Goal: Task Accomplishment & Management: Use online tool/utility

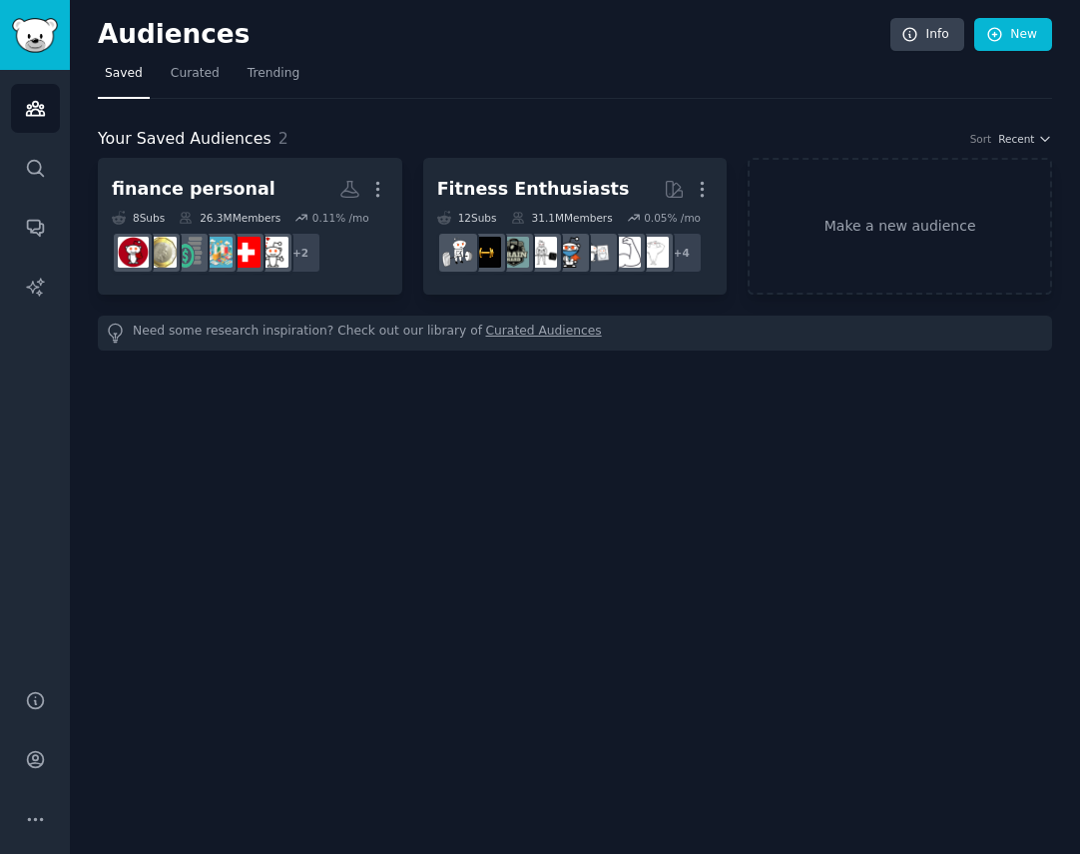
click at [1004, 55] on div "Audiences Info New" at bounding box center [575, 38] width 955 height 41
click at [1004, 44] on link "New" at bounding box center [1013, 35] width 78 height 34
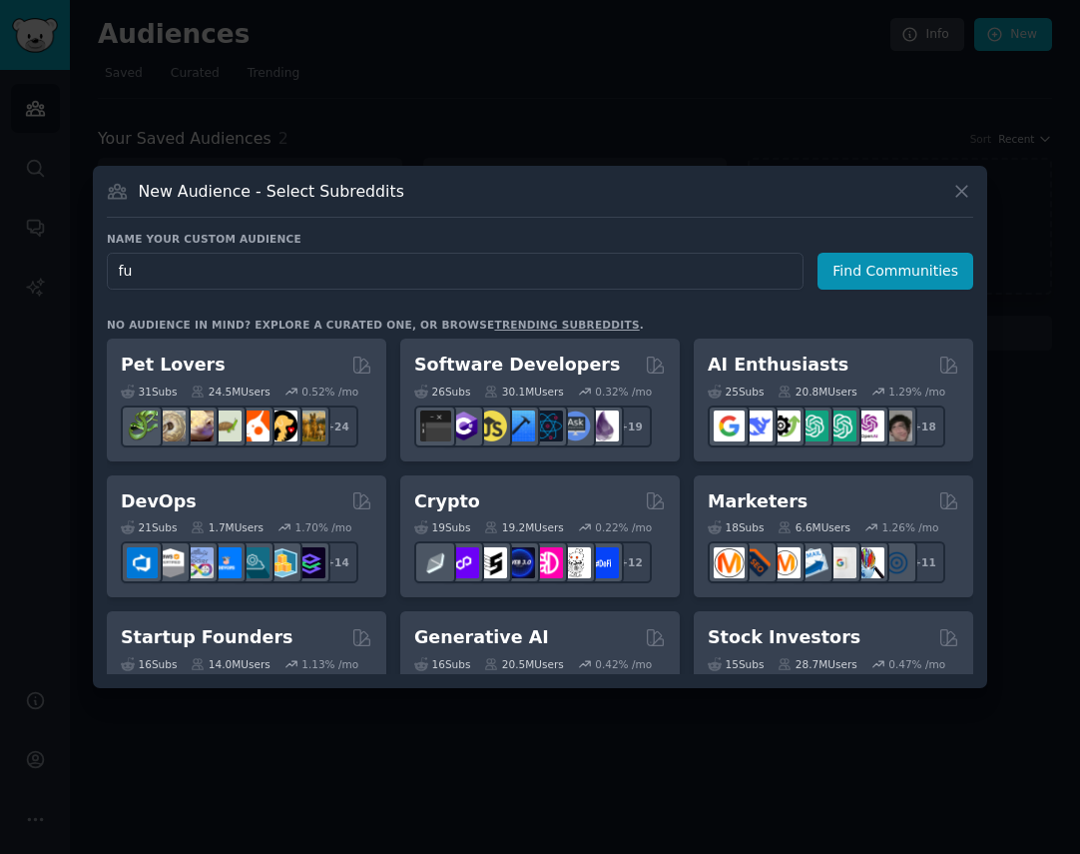
type input "f"
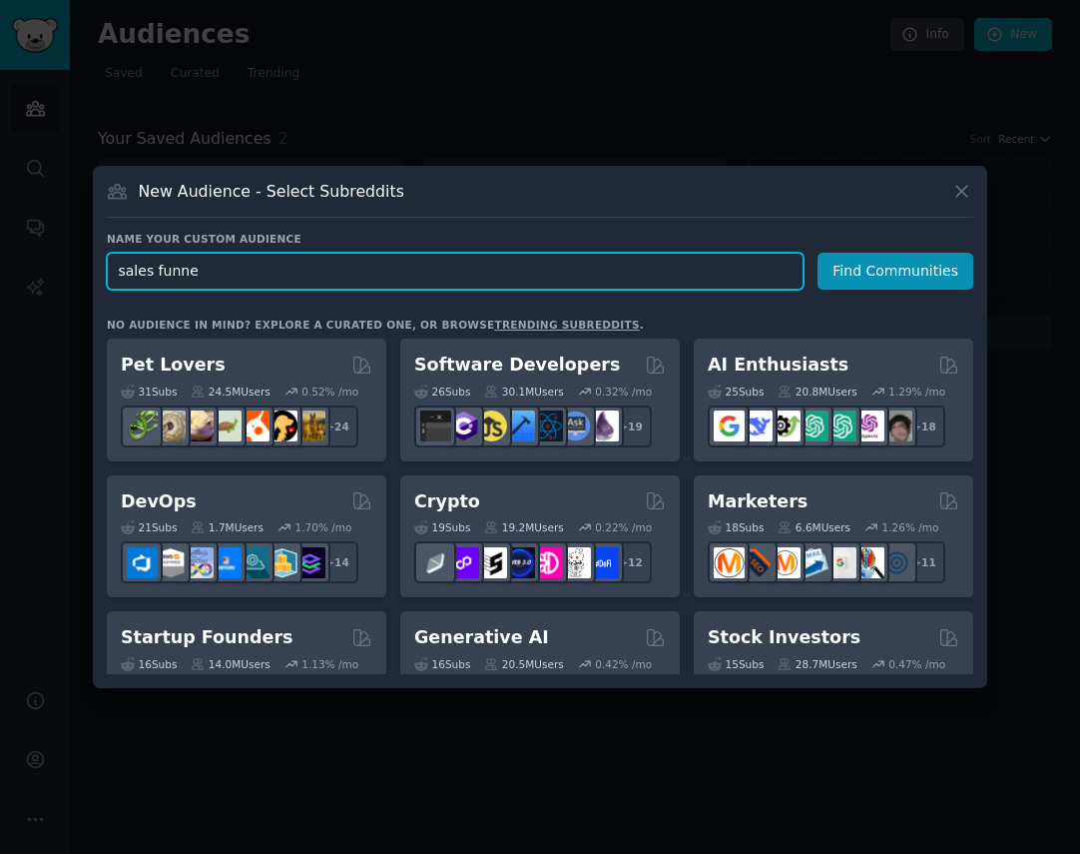
type input "sales funnel"
click button "Find Communities" at bounding box center [896, 271] width 156 height 37
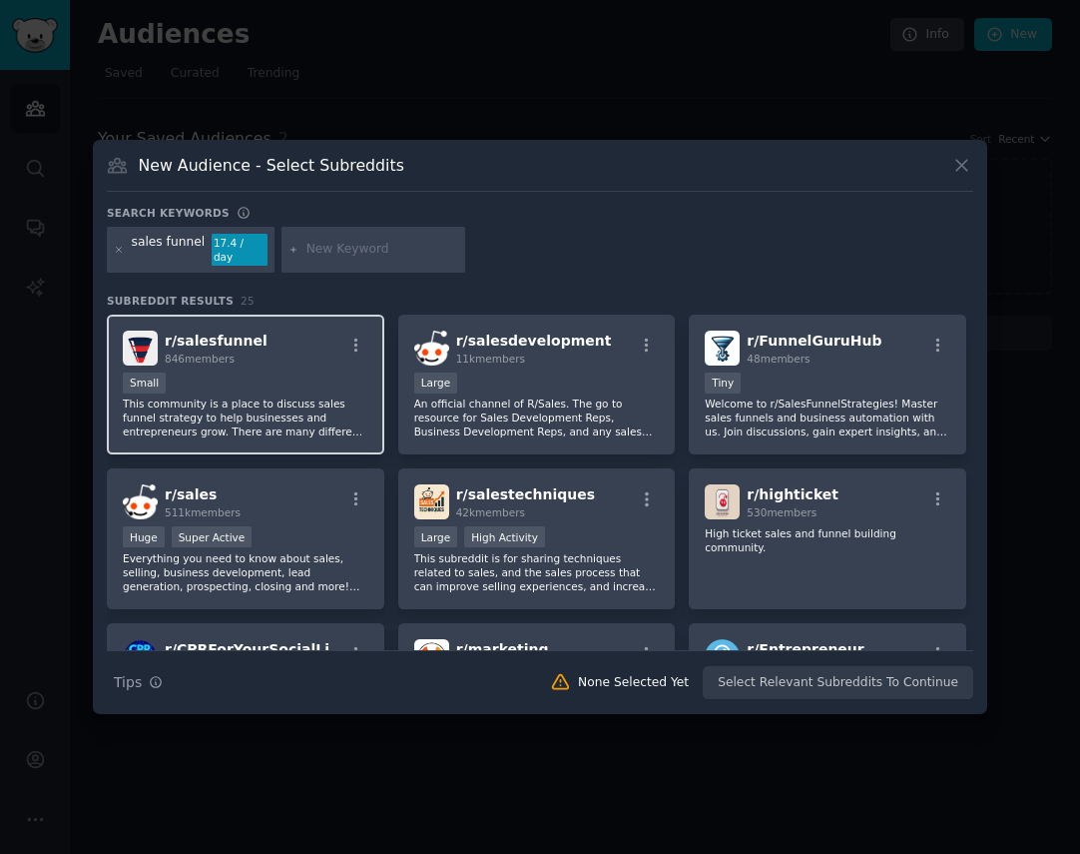
click at [295, 342] on div "r/ salesfunnel 846 members" at bounding box center [246, 347] width 246 height 35
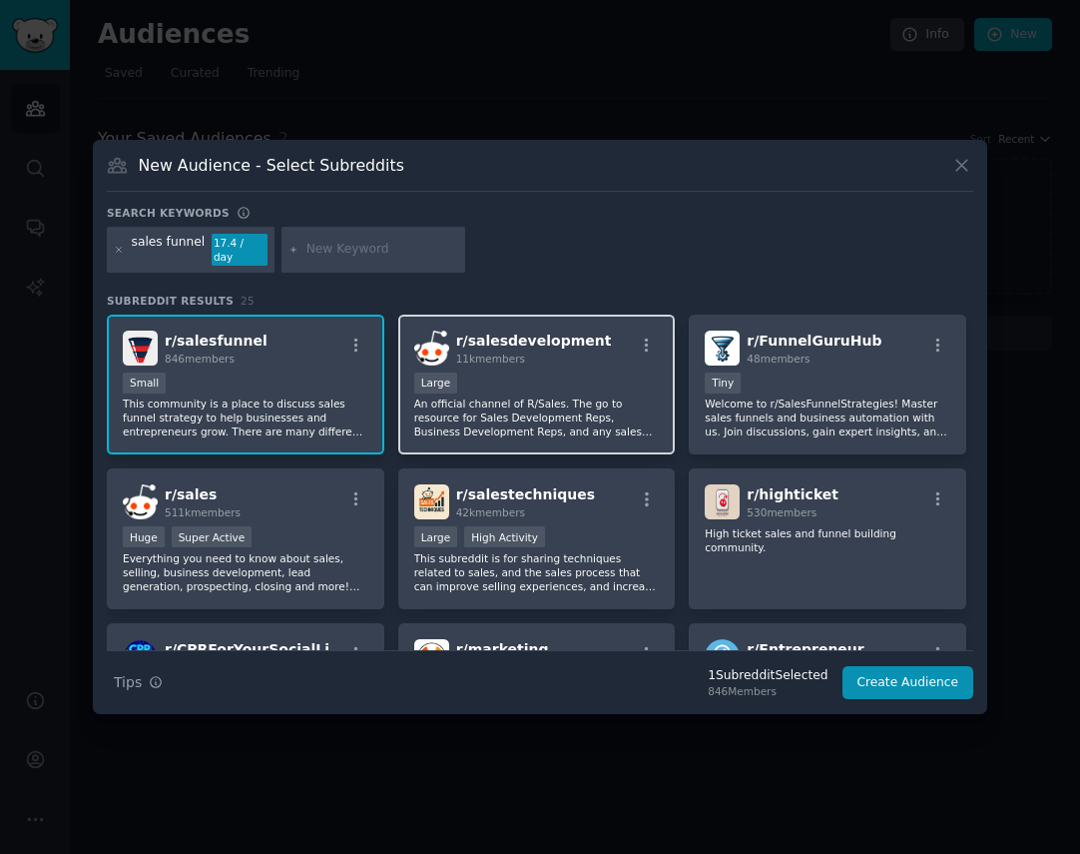
click at [595, 344] on div "r/ salesdevelopment 11k members" at bounding box center [537, 347] width 246 height 35
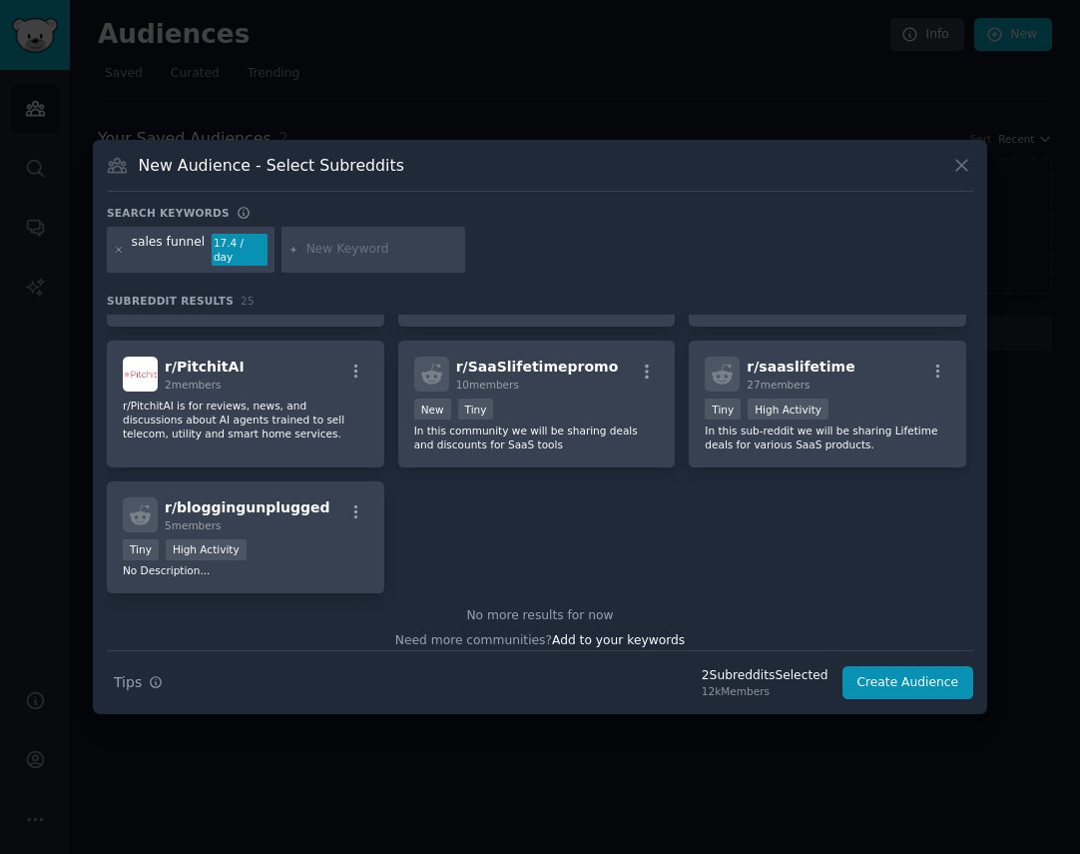
scroll to position [1038, 0]
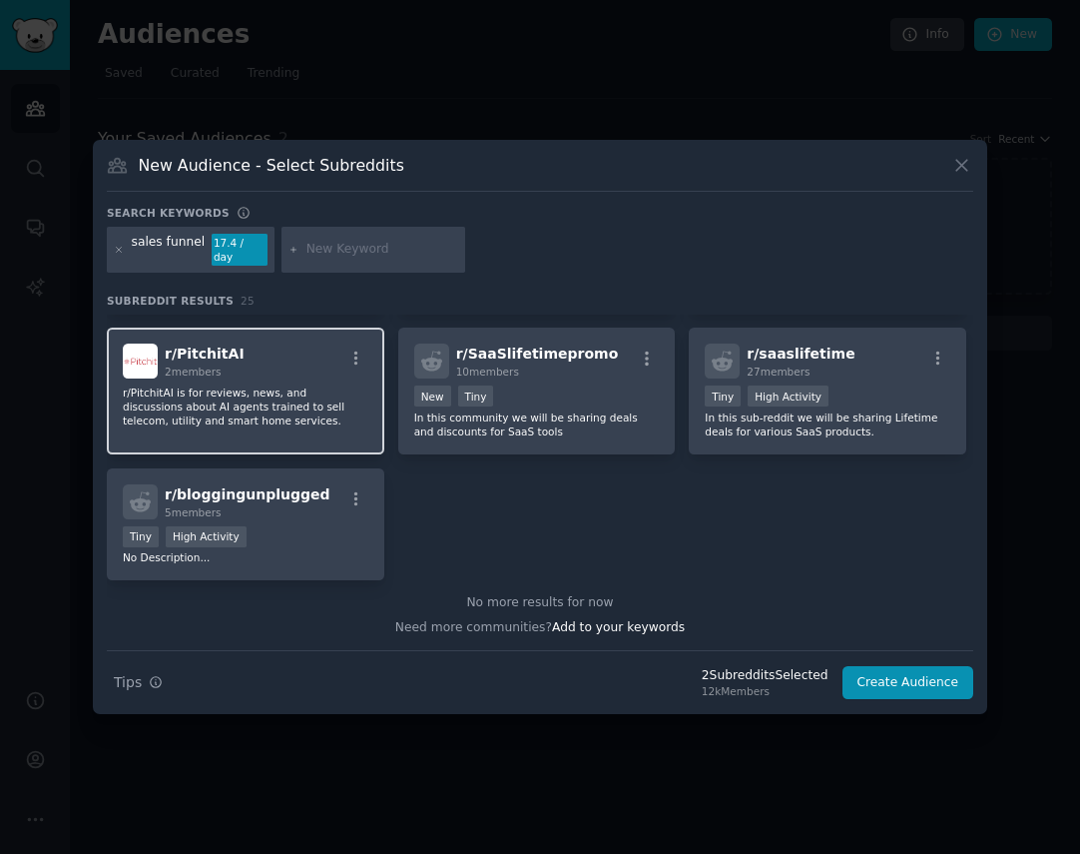
click at [284, 399] on p "r/PitchitAI is for reviews, news, and discussions about AI agents trained to se…" at bounding box center [246, 406] width 246 height 42
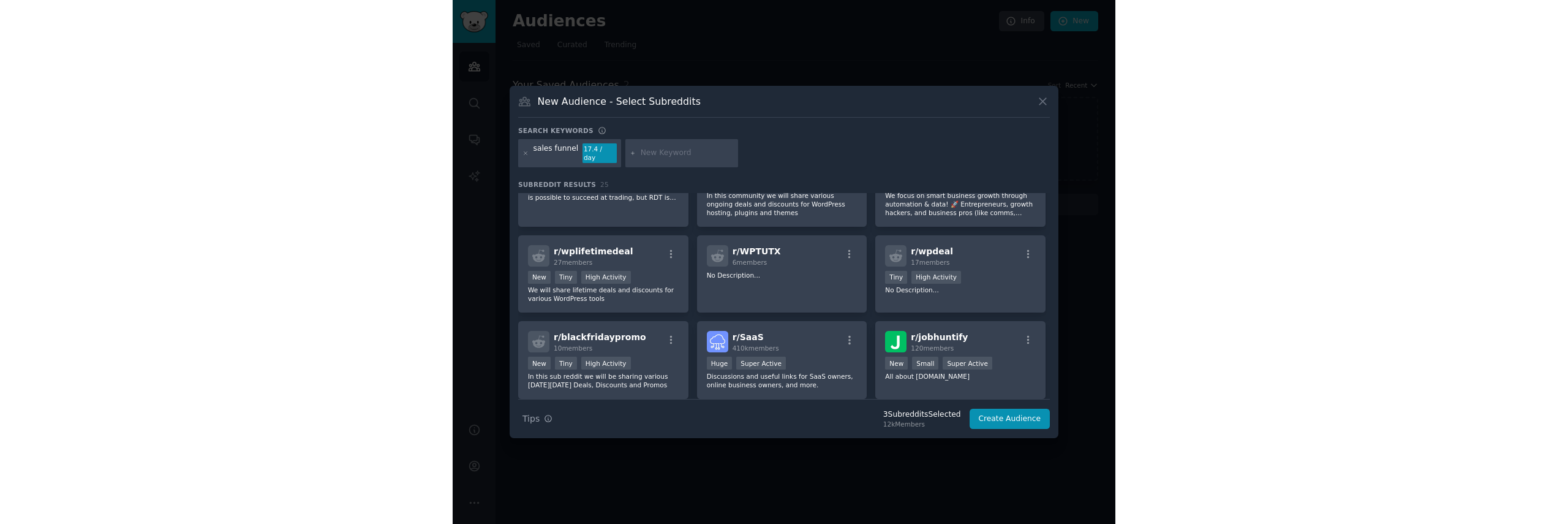
scroll to position [0, 0]
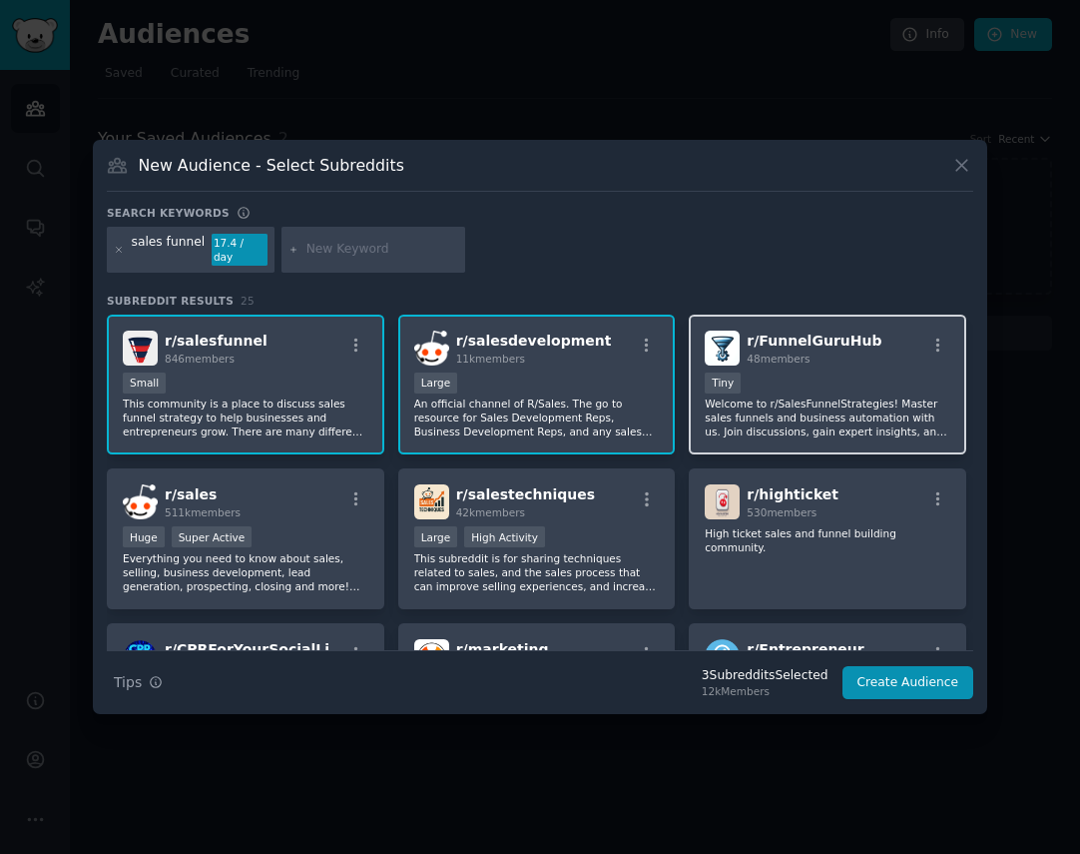
click at [754, 412] on p "Welcome to r/SalesFunnelStrategies! Master sales funnels and business automatio…" at bounding box center [828, 417] width 246 height 42
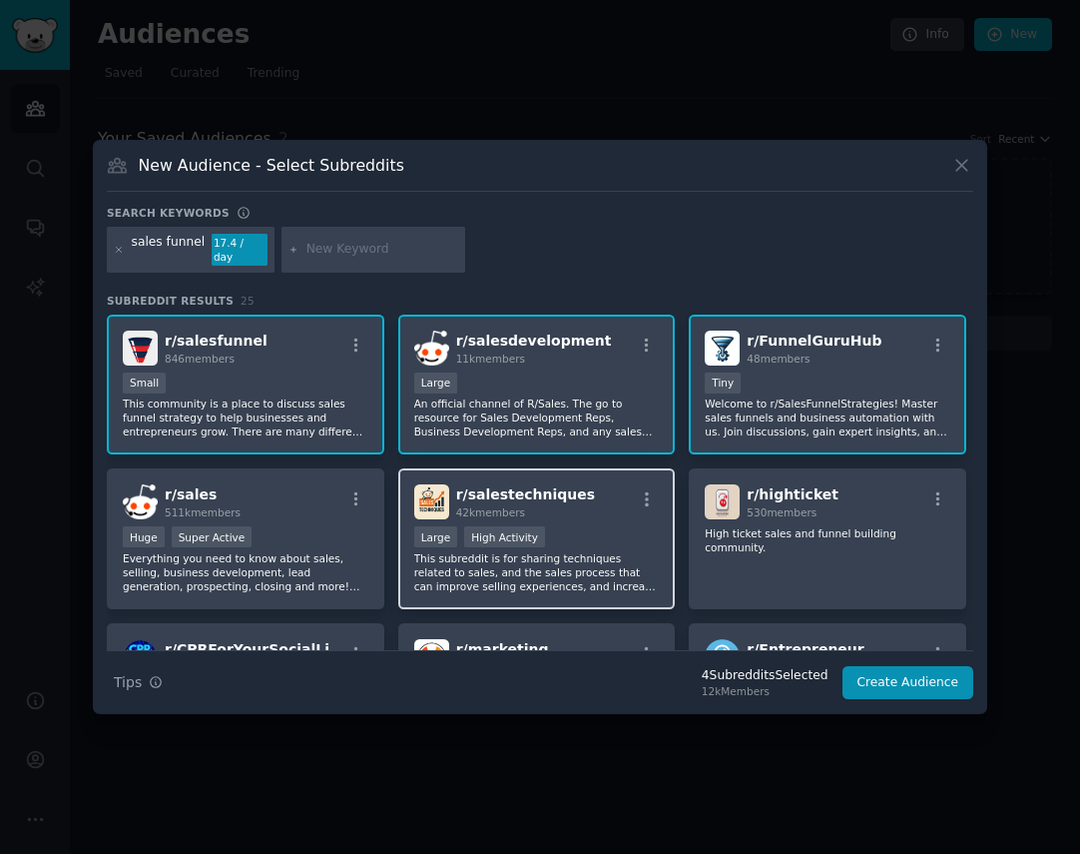
click at [475, 563] on p "This subreddit is for sharing techniques related to sales, and the sales proces…" at bounding box center [537, 572] width 246 height 42
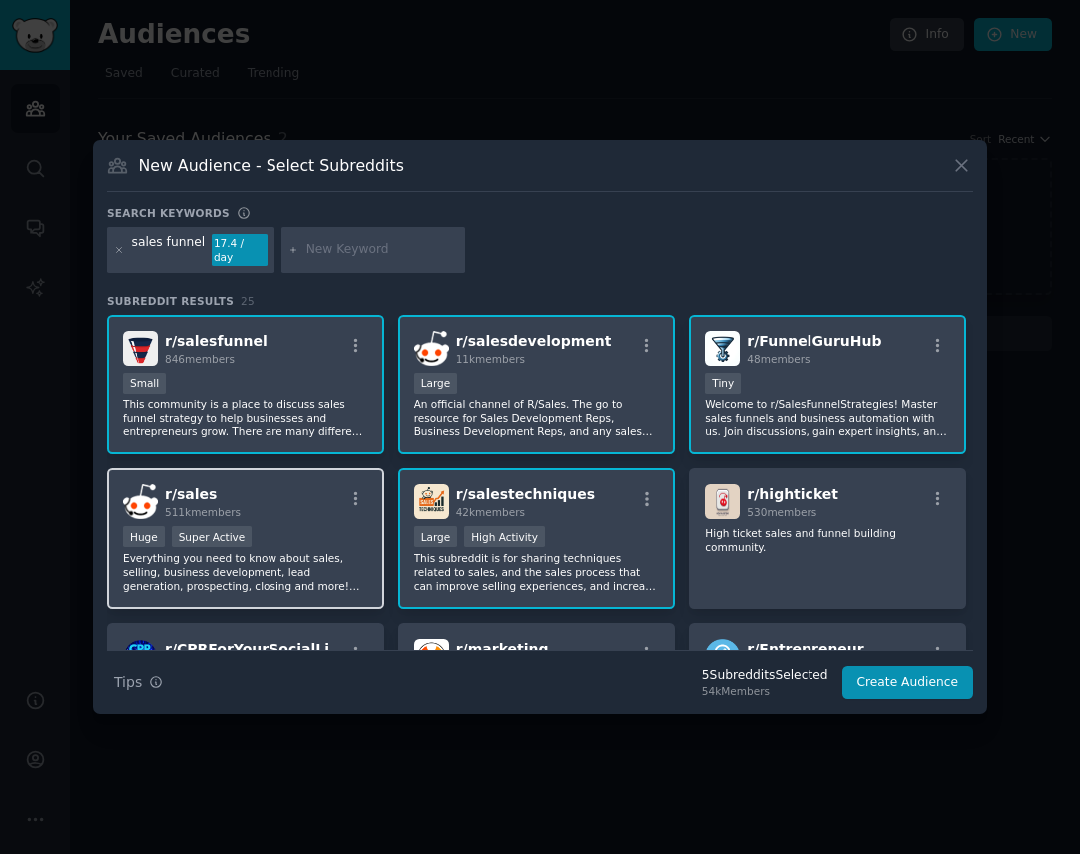
click at [300, 563] on p "Everything you need to know about sales, selling, business development, lead ge…" at bounding box center [246, 572] width 246 height 42
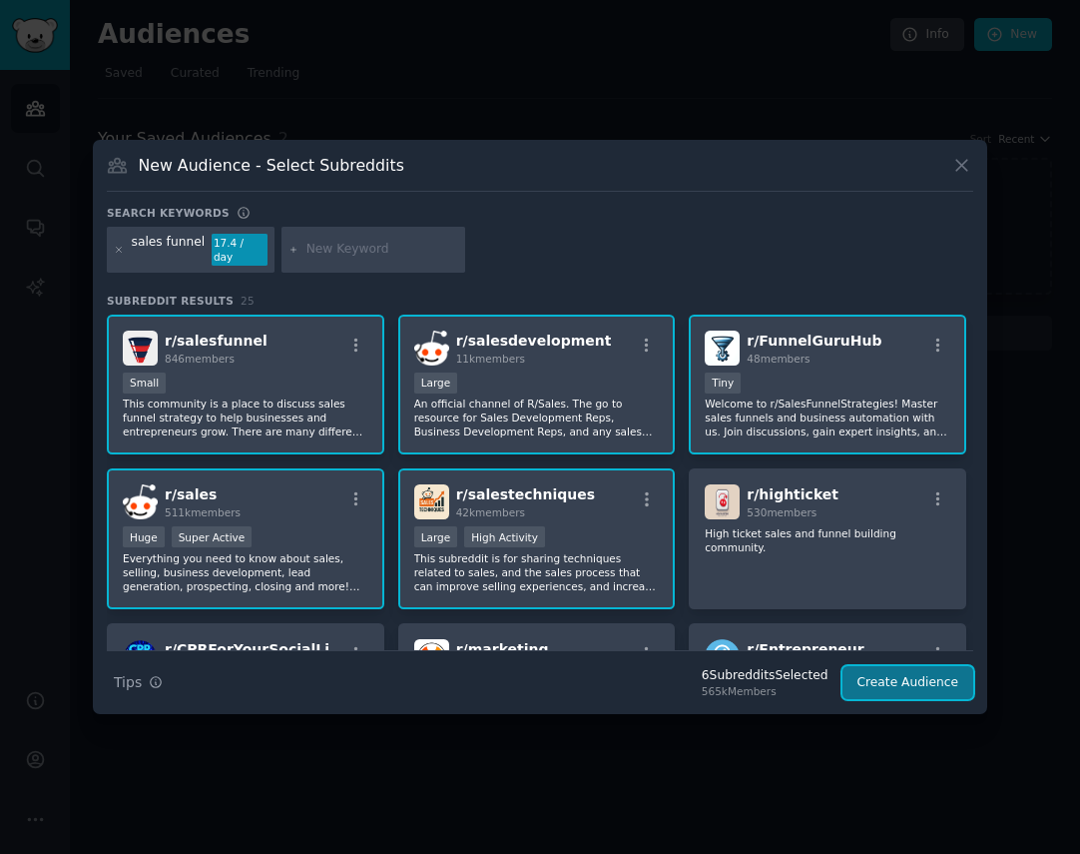
click at [871, 671] on button "Create Audience" at bounding box center [909, 683] width 132 height 34
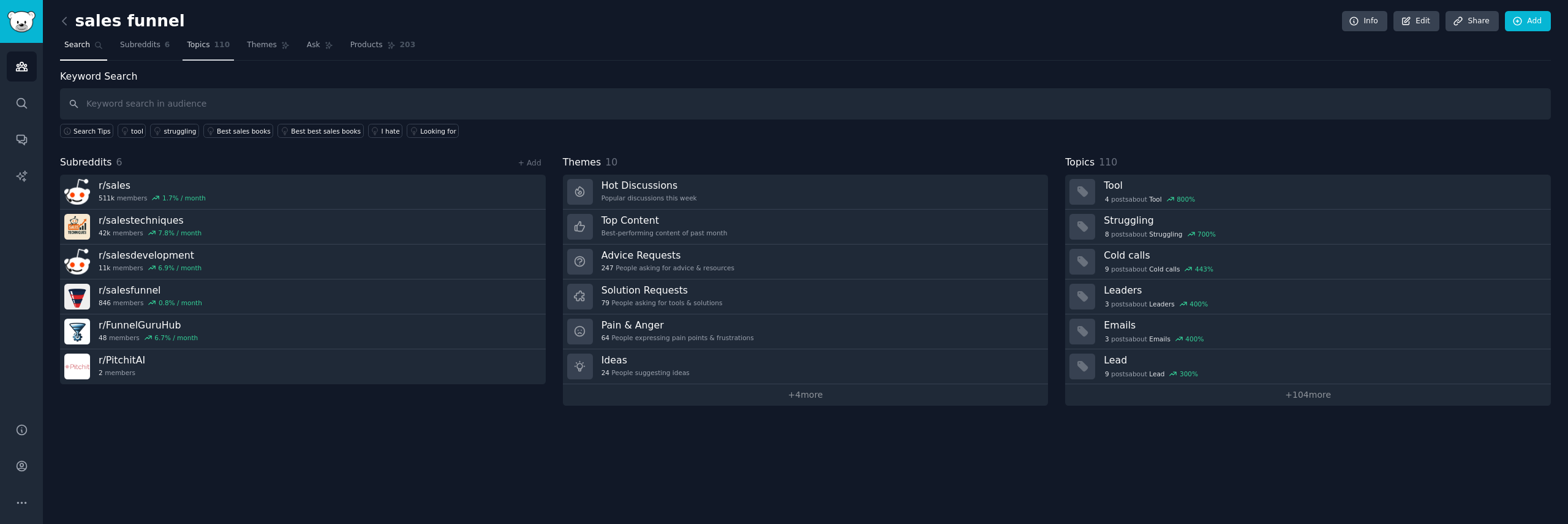
click at [195, 48] on span "Topics" at bounding box center [198, 45] width 23 height 11
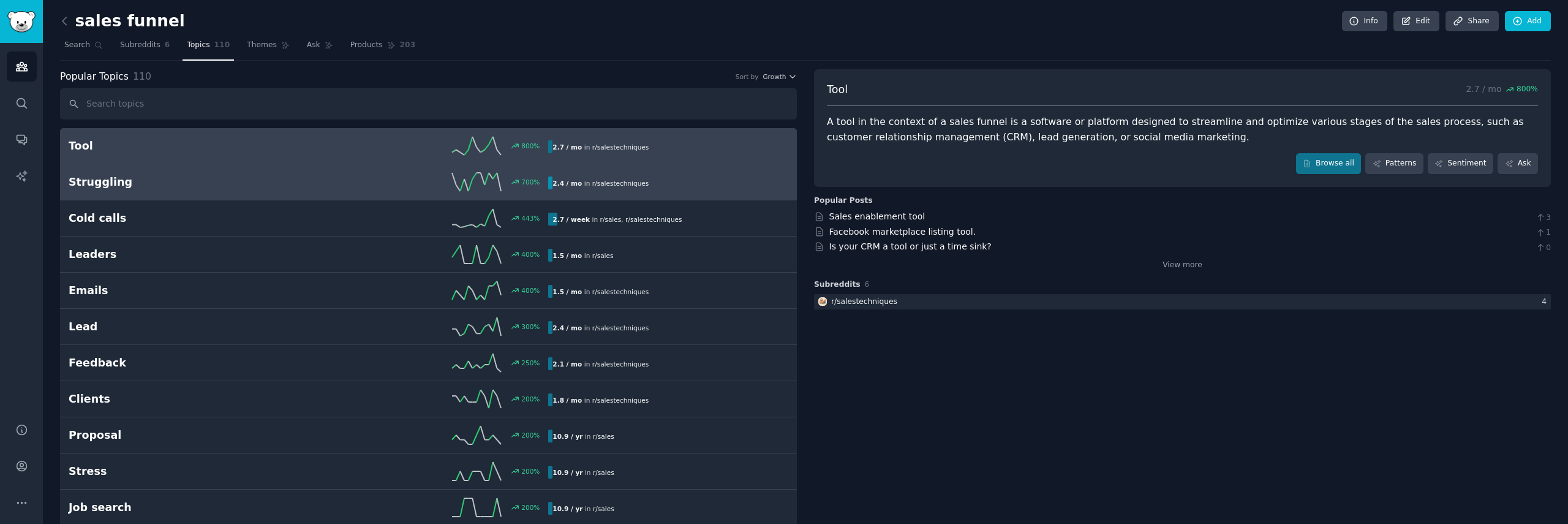
click at [86, 182] on h2 "Struggling" at bounding box center [188, 182] width 240 height 15
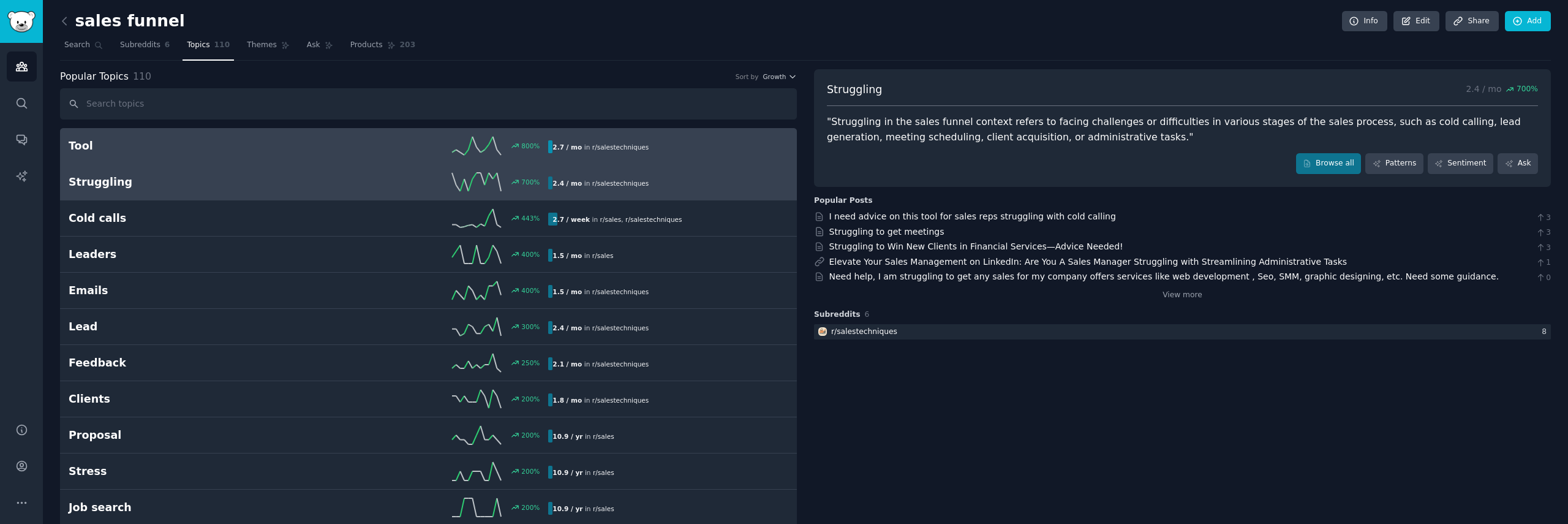
click at [96, 152] on h2 "Tool" at bounding box center [188, 146] width 240 height 15
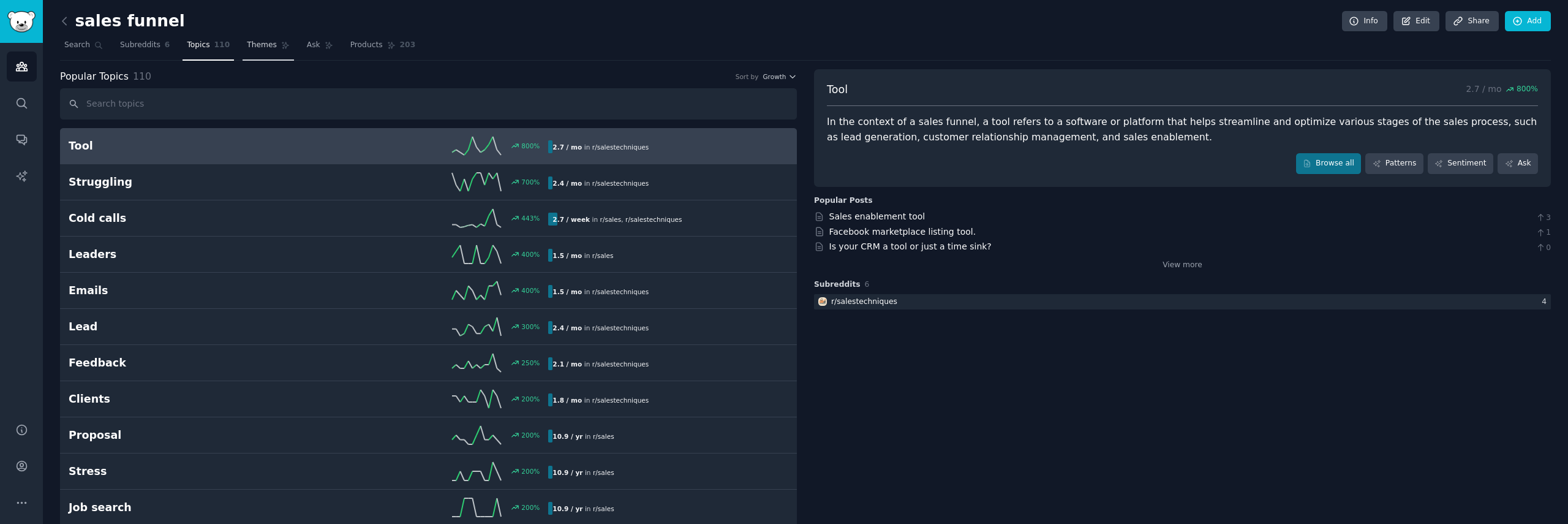
click at [266, 48] on span "Themes" at bounding box center [261, 45] width 30 height 11
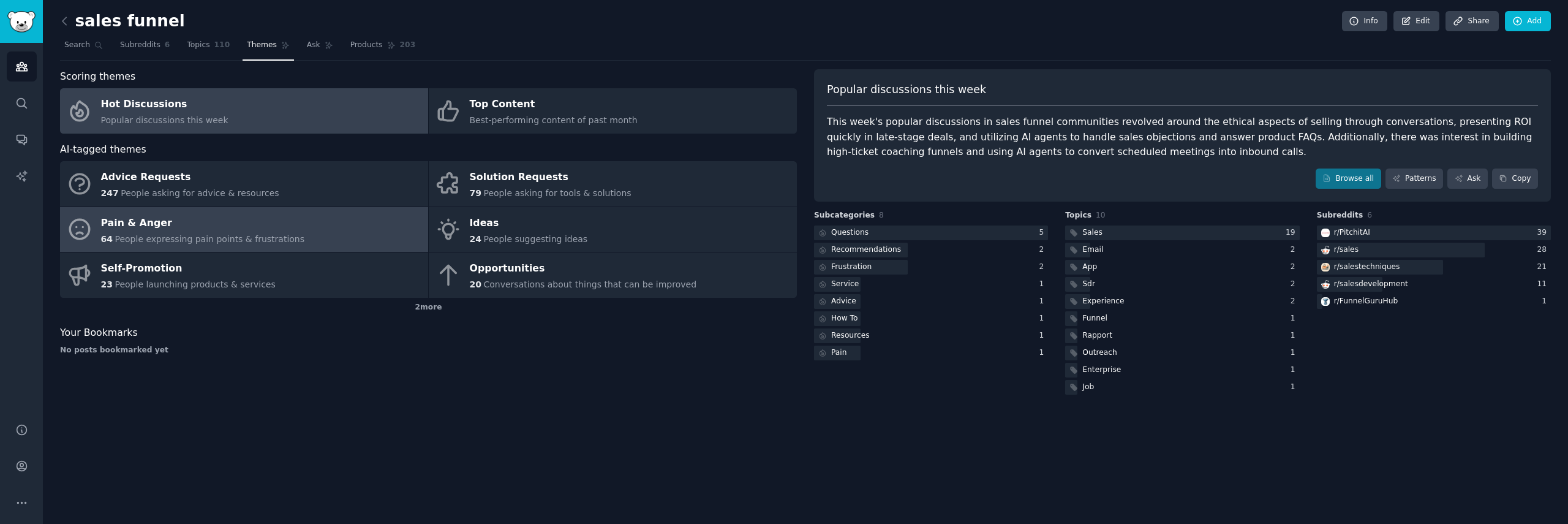
click at [312, 222] on link "Pain & Anger 64 People expressing pain points & frustrations" at bounding box center [244, 229] width 368 height 45
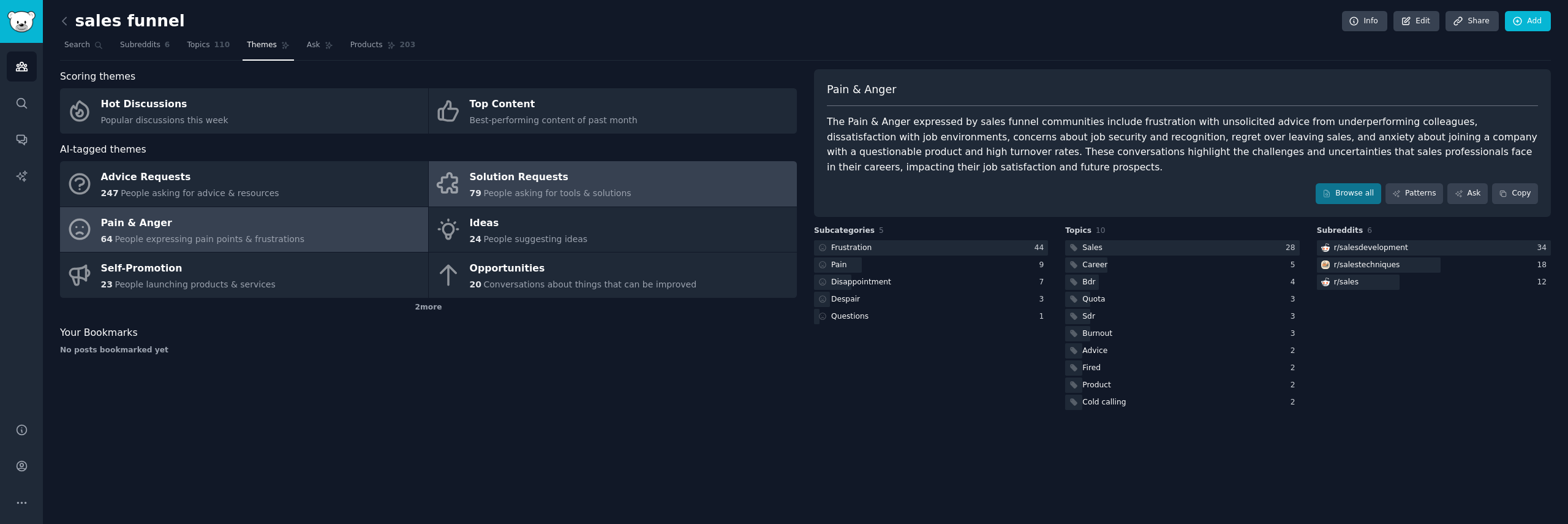
click at [556, 188] on span "People asking for tools & solutions" at bounding box center [557, 193] width 148 height 10
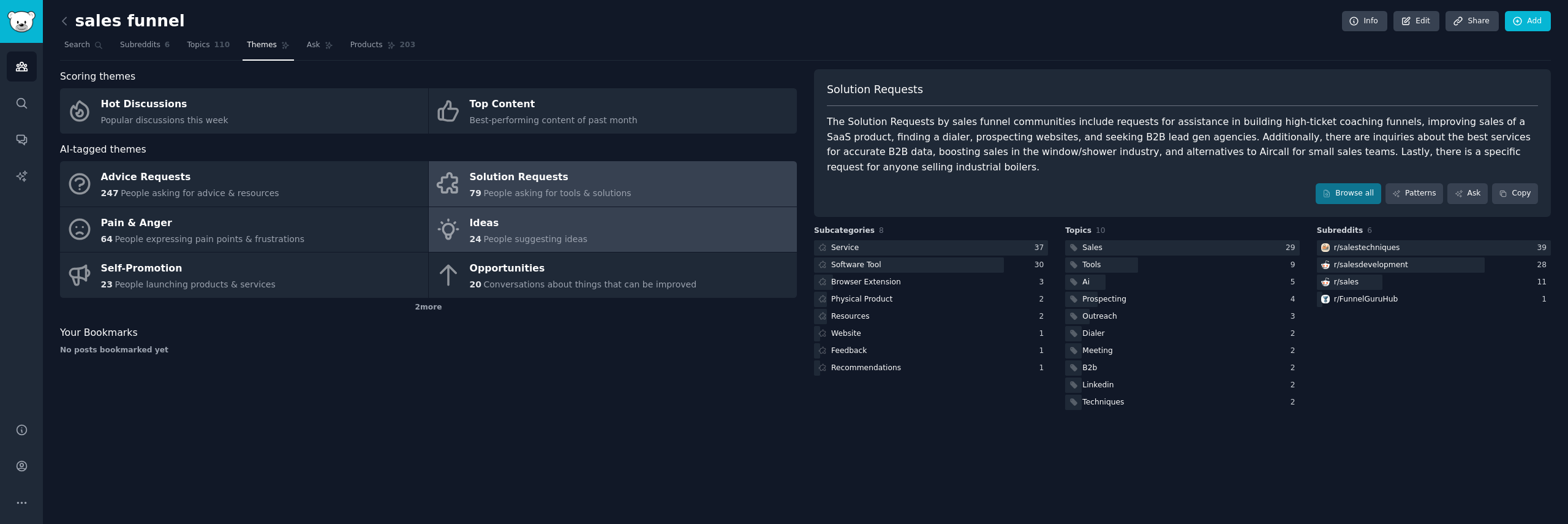
click at [510, 221] on div "Ideas" at bounding box center [529, 223] width 118 height 20
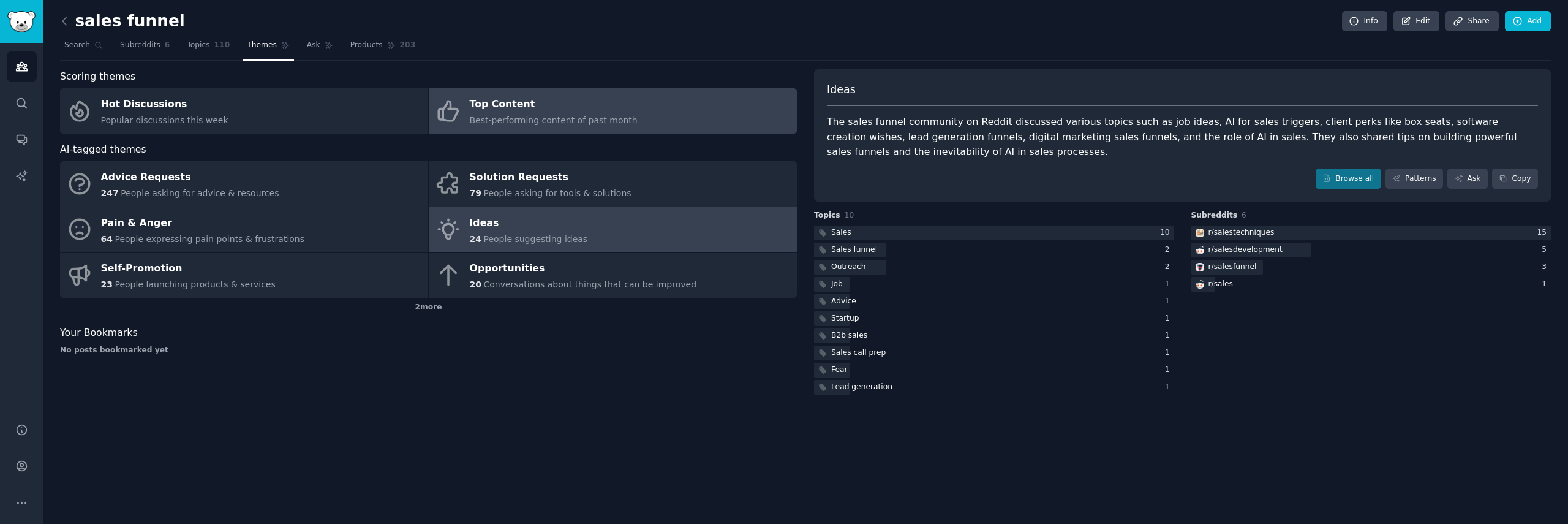
click at [493, 117] on span "Best-performing content of past month" at bounding box center [554, 120] width 168 height 10
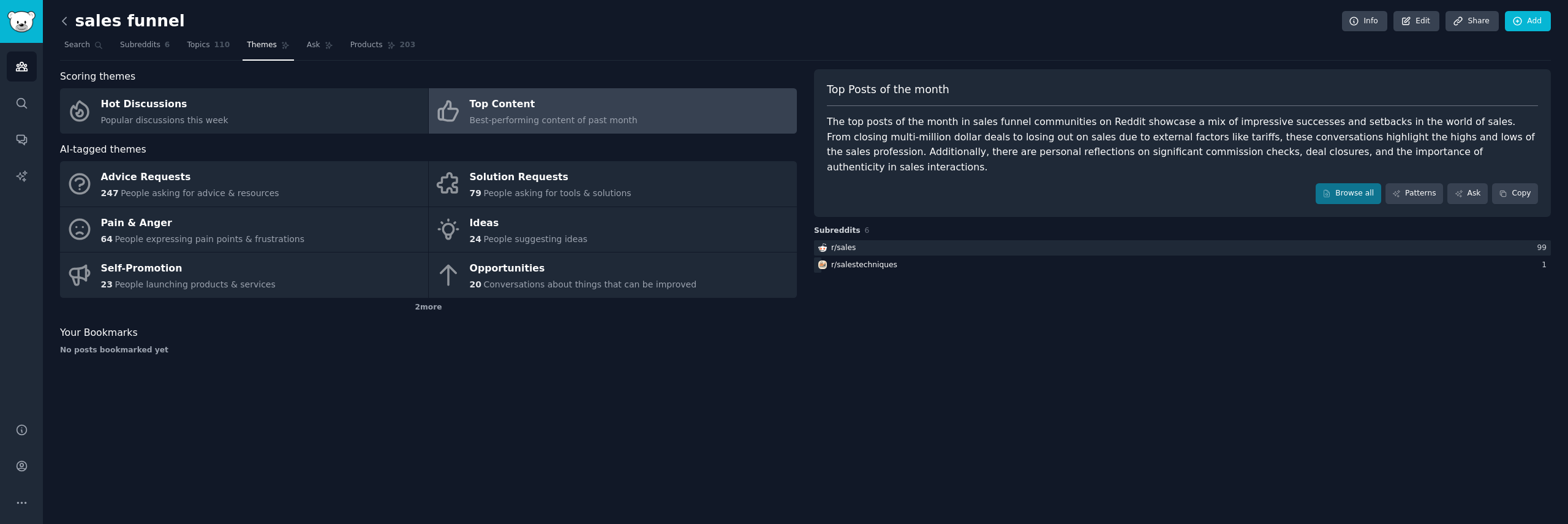
click at [60, 19] on icon at bounding box center [64, 21] width 13 height 13
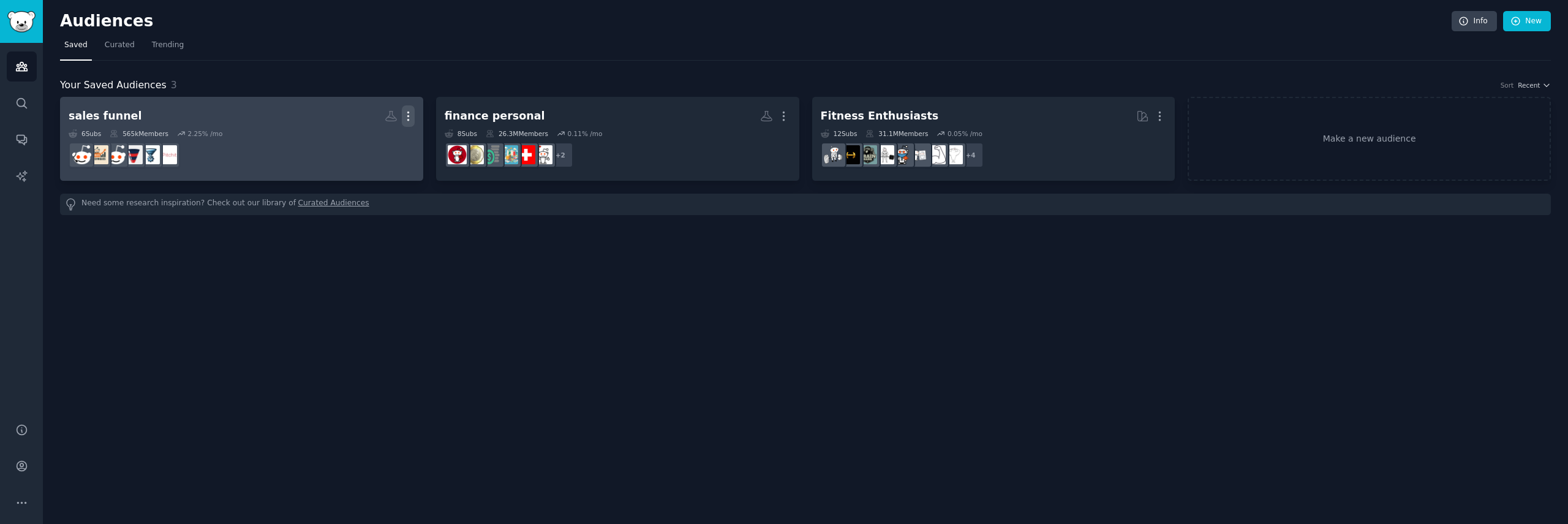
click at [410, 114] on icon "button" at bounding box center [408, 116] width 13 height 13
click at [387, 137] on p "Delete" at bounding box center [375, 142] width 28 height 13
